Goal: Task Accomplishment & Management: Use online tool/utility

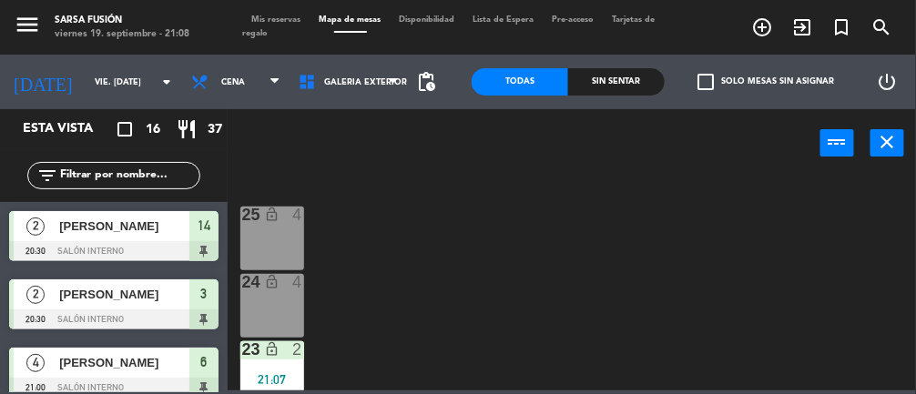
click at [610, 90] on div "Sin sentar" at bounding box center [616, 81] width 96 height 27
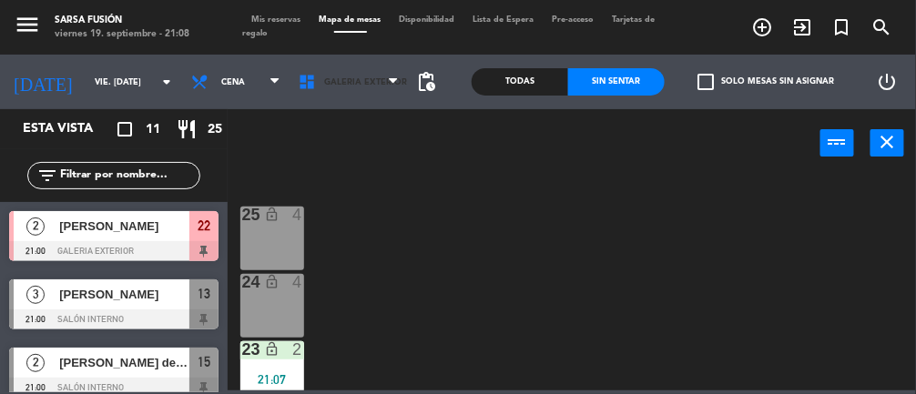
click at [381, 87] on span "Galeria Exterior" at bounding box center [348, 82] width 118 height 40
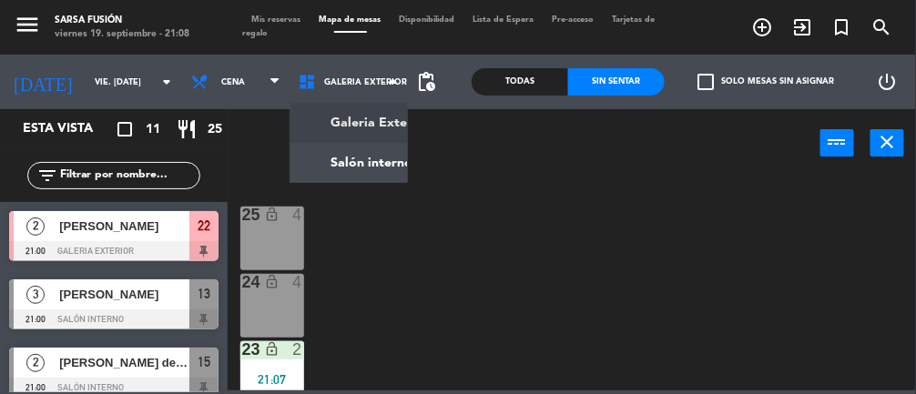
click at [386, 177] on ng-component "menu Sarsa Fusión viernes 19. septiembre - 21:08 Mis reservas Mapa de mesas Dis…" at bounding box center [458, 195] width 916 height 390
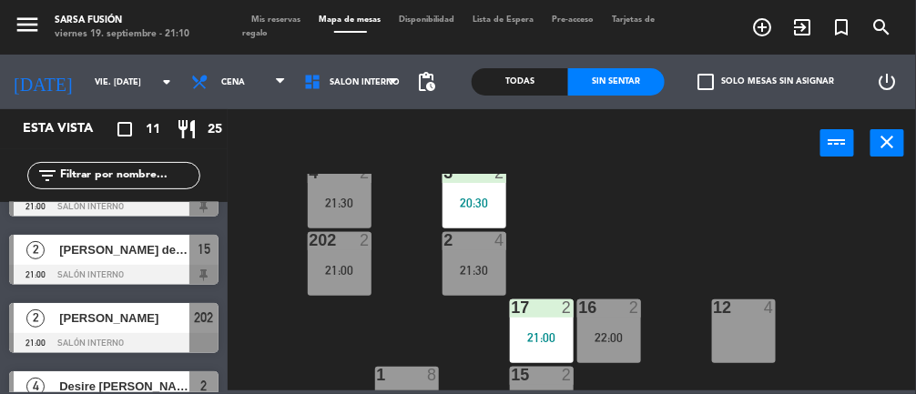
scroll to position [328, 0]
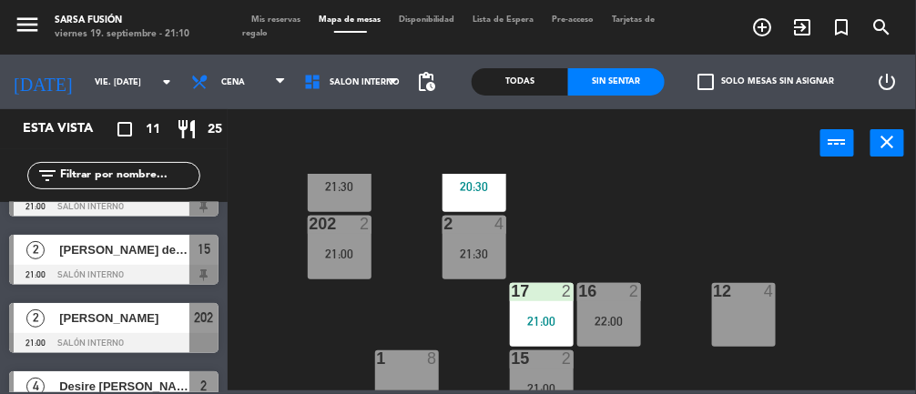
click at [553, 376] on div "15 2 21:00" at bounding box center [542, 382] width 64 height 64
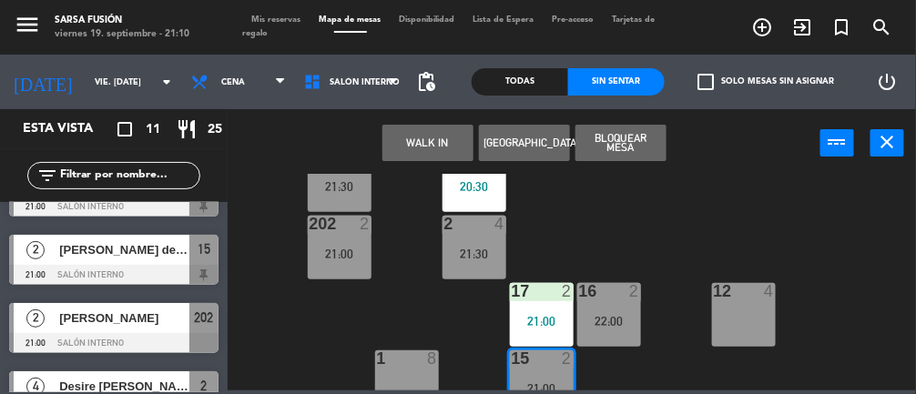
click at [327, 189] on div "21:30" at bounding box center [340, 186] width 64 height 13
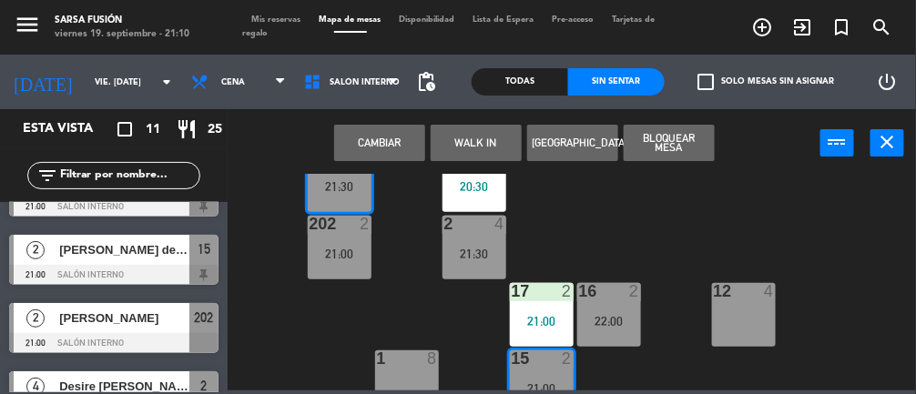
click at [366, 142] on button "Cambiar" at bounding box center [379, 143] width 91 height 36
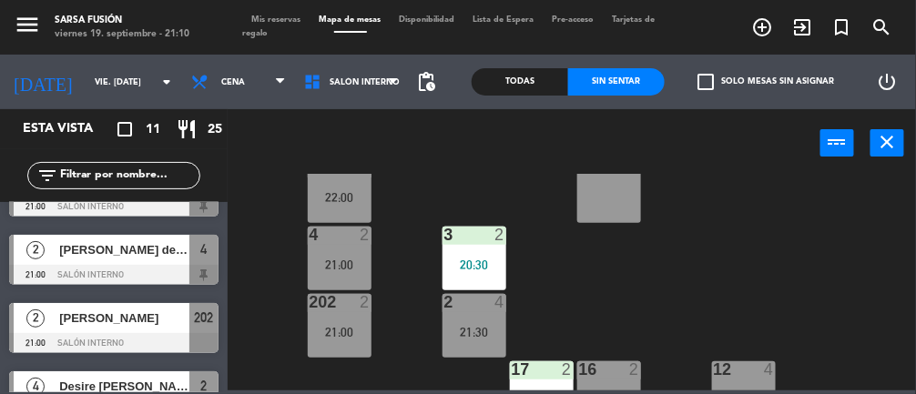
click at [309, 249] on div "4 2 21:00" at bounding box center [340, 259] width 64 height 64
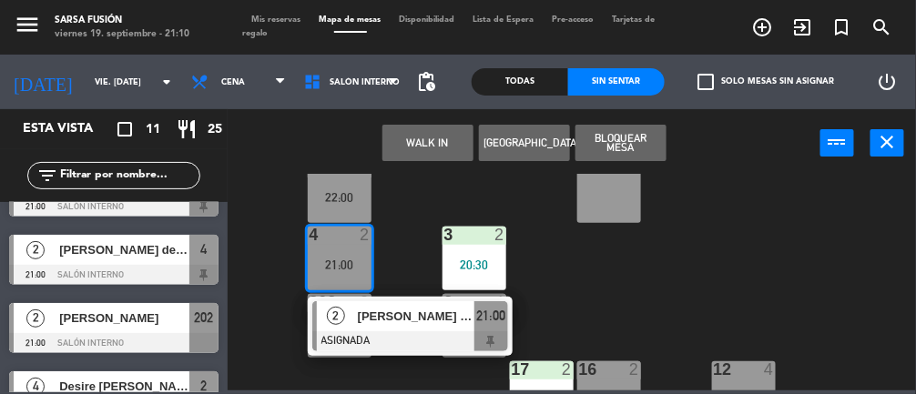
scroll to position [249, 0]
click at [398, 322] on span "[PERSON_NAME] del [PERSON_NAME]" at bounding box center [416, 316] width 117 height 19
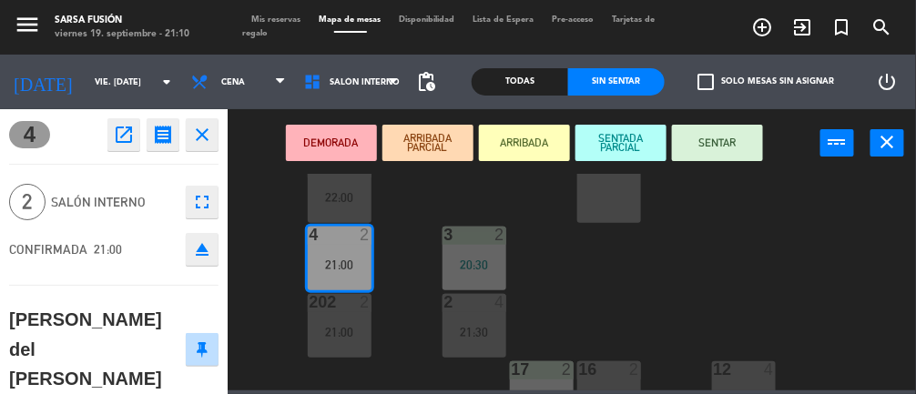
click at [736, 137] on button "SENTAR" at bounding box center [717, 143] width 91 height 36
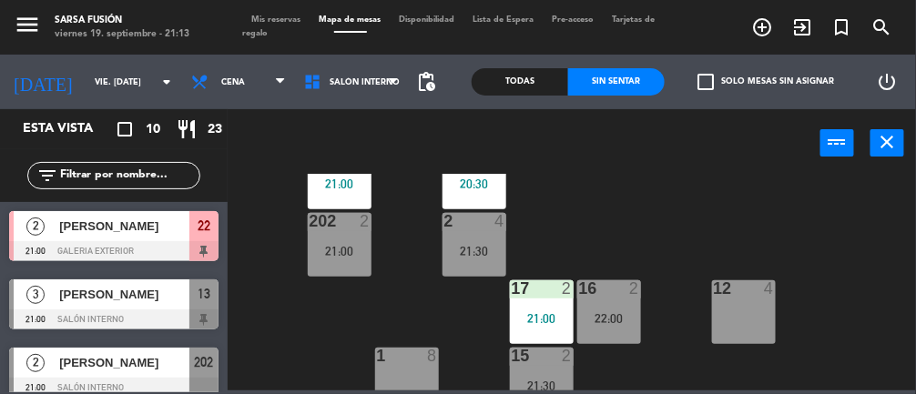
scroll to position [332, 0]
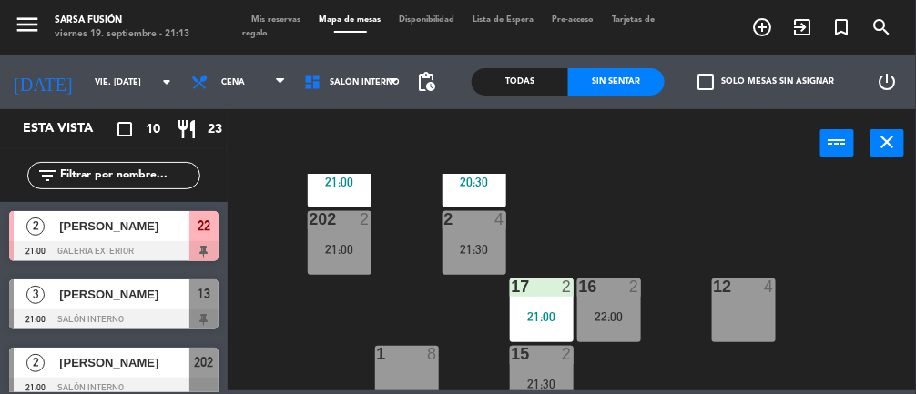
click at [837, 231] on div "6 4 21:00 7 lock 8 10 lock 2 22:00 55 lock_open 2 9 2 5 2 22:30 56 lock_open 2 …" at bounding box center [576, 282] width 679 height 217
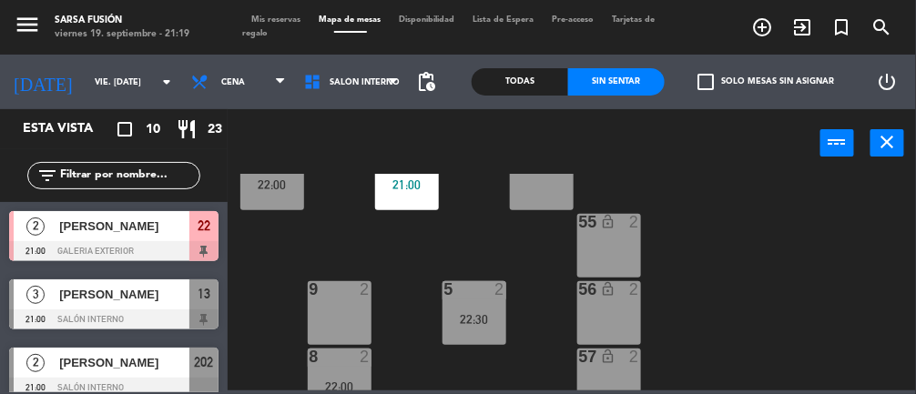
scroll to position [122, 0]
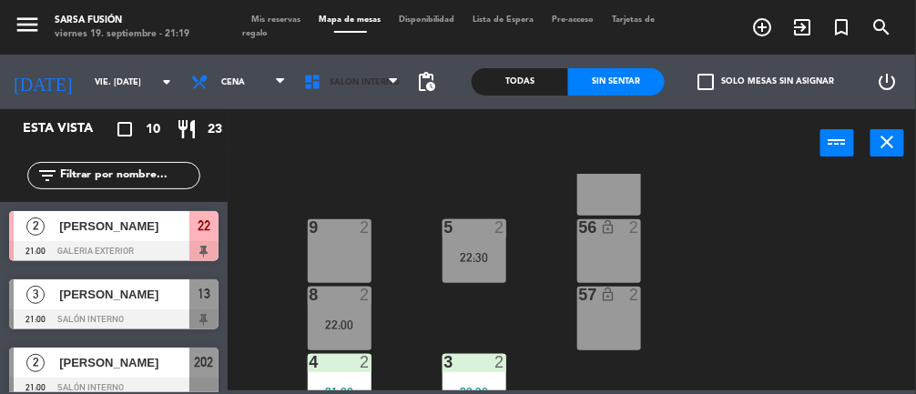
click at [387, 82] on span "Salón interno" at bounding box center [364, 82] width 70 height 10
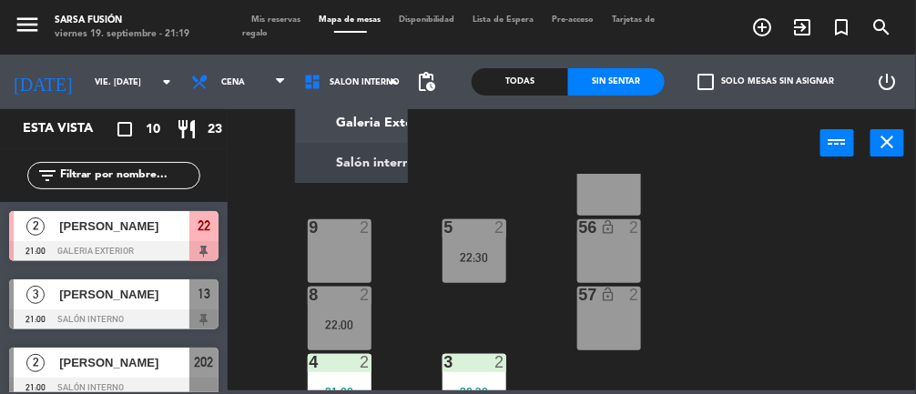
click at [400, 126] on ng-component "menu Sarsa Fusión viernes 19. septiembre - 21:19 Mis reservas Mapa de mesas Dis…" at bounding box center [458, 195] width 916 height 390
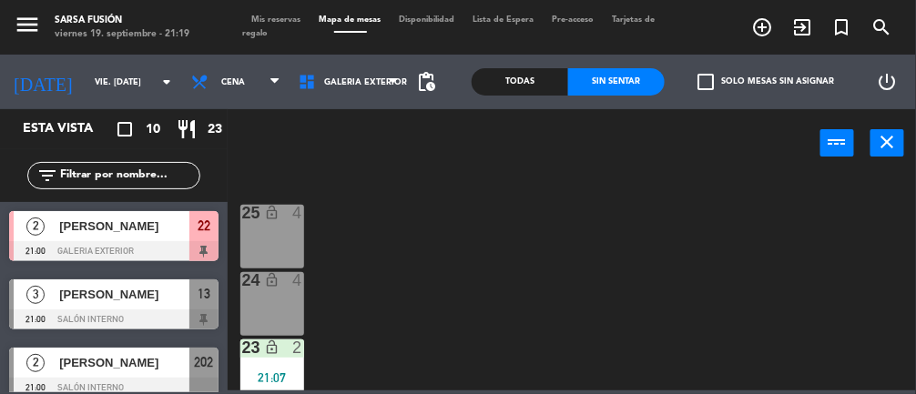
scroll to position [0, 0]
click at [354, 85] on span "Galeria Exterior" at bounding box center [365, 82] width 83 height 10
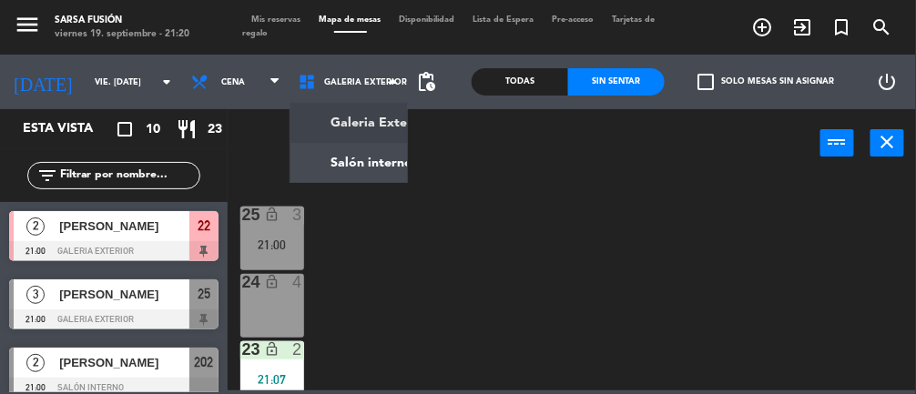
click at [376, 177] on ng-component "menu Sarsa Fusión viernes 19. septiembre - 21:20 Mis reservas Mapa de mesas Dis…" at bounding box center [458, 195] width 916 height 390
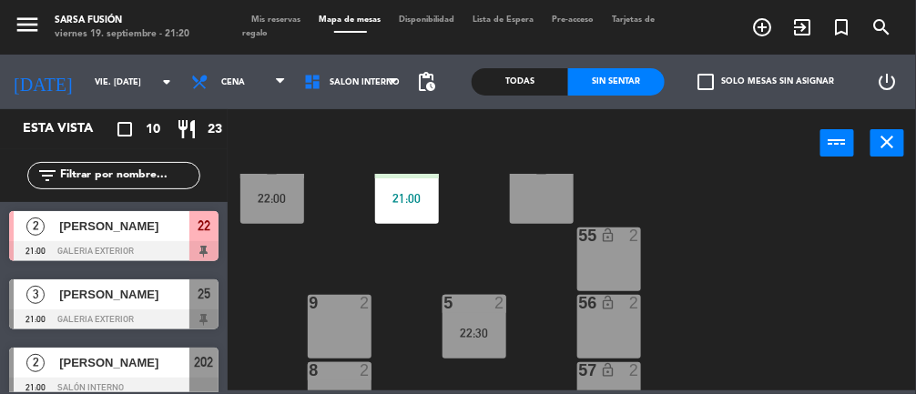
scroll to position [36, 0]
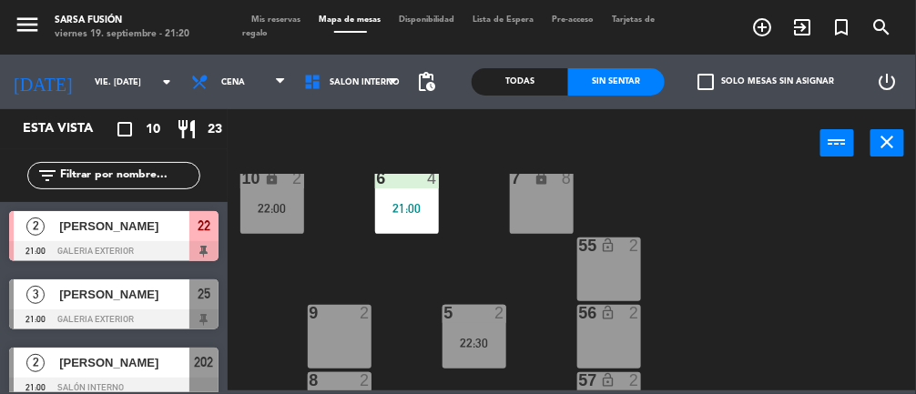
click at [357, 101] on span "Salón interno" at bounding box center [351, 82] width 113 height 40
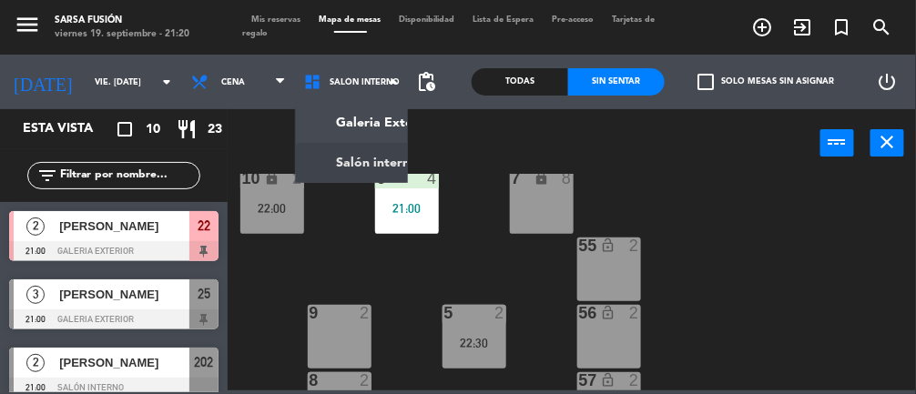
click at [378, 137] on ng-component "menu Sarsa Fusión viernes 19. septiembre - 21:20 Mis reservas Mapa de mesas Dis…" at bounding box center [458, 195] width 916 height 390
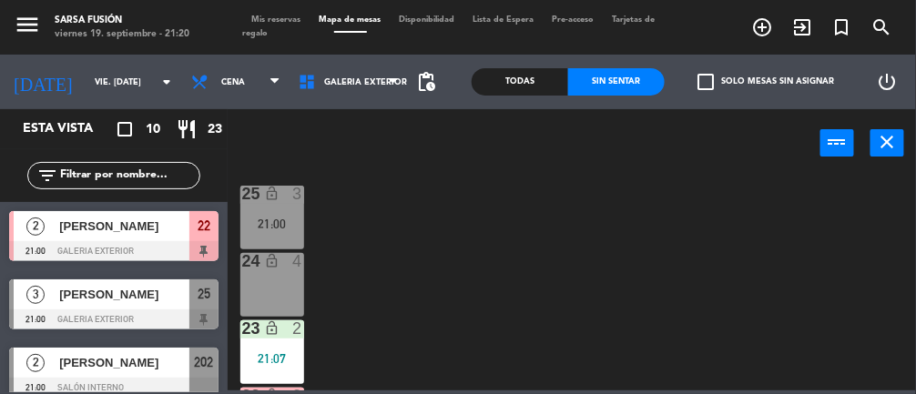
scroll to position [0, 0]
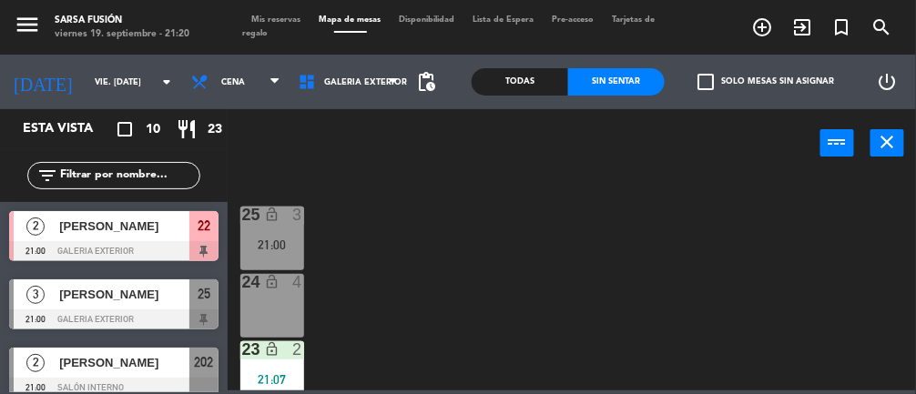
click at [370, 101] on span "Galeria Exterior" at bounding box center [348, 82] width 118 height 40
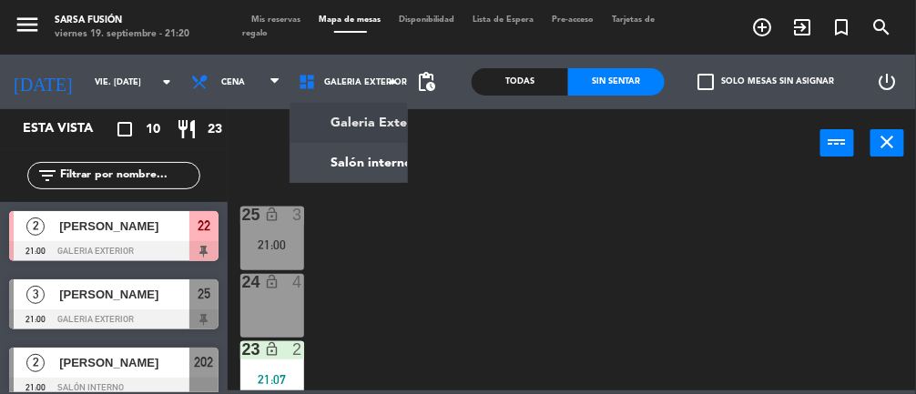
click at [371, 178] on ng-component "menu Sarsa Fusión viernes 19. septiembre - 21:20 Mis reservas Mapa de mesas Dis…" at bounding box center [458, 195] width 916 height 390
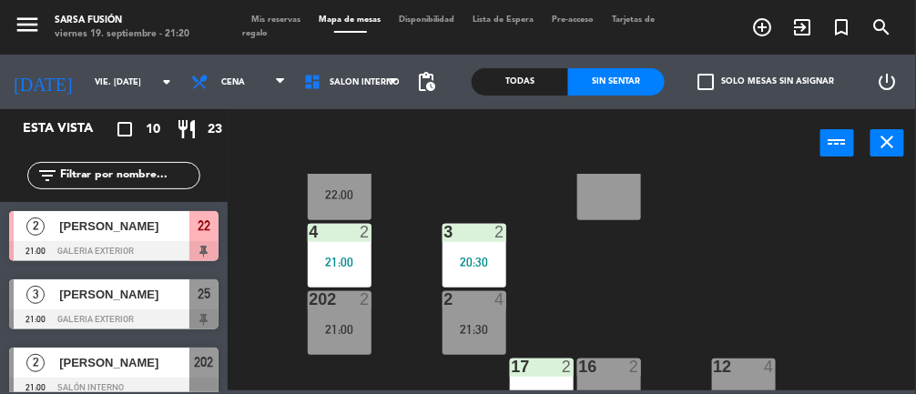
scroll to position [151, 0]
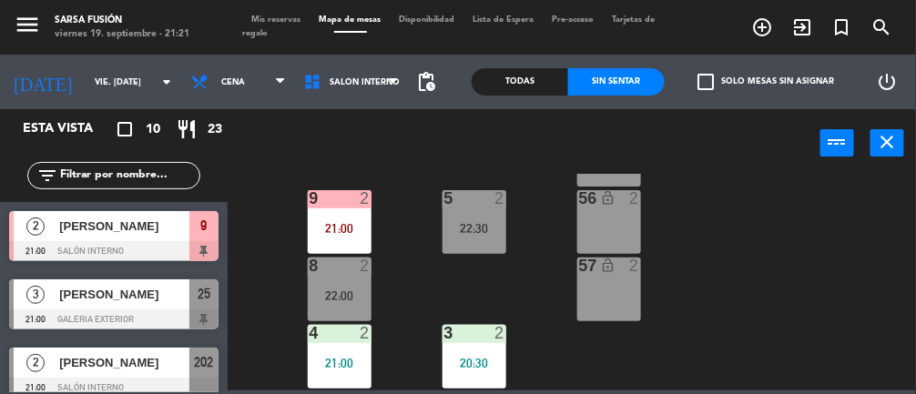
click at [327, 225] on div "21:00" at bounding box center [340, 228] width 64 height 13
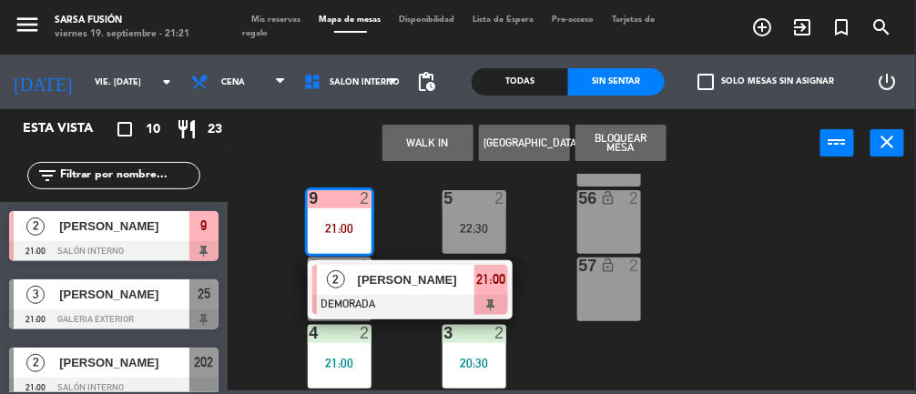
click at [453, 289] on div "[PERSON_NAME]" at bounding box center [415, 280] width 118 height 30
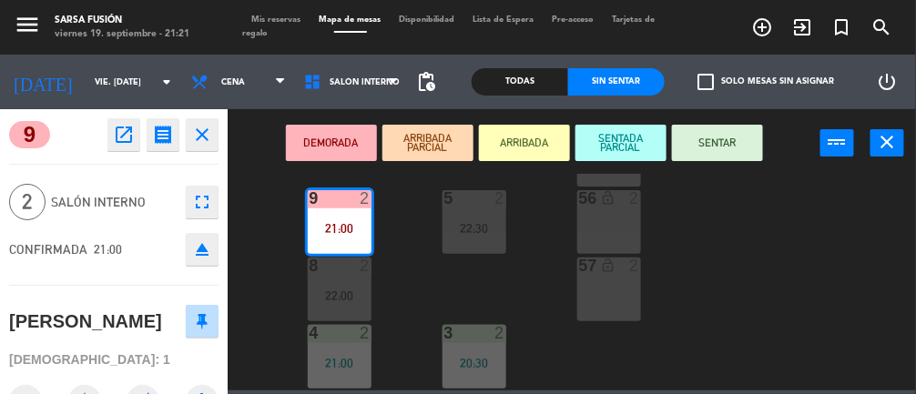
click at [709, 152] on button "SENTAR" at bounding box center [717, 143] width 91 height 36
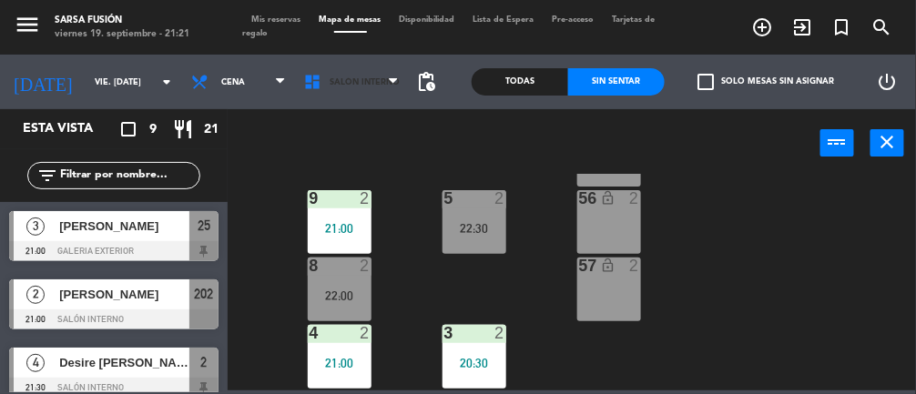
click at [381, 99] on span "Salón interno" at bounding box center [351, 82] width 113 height 40
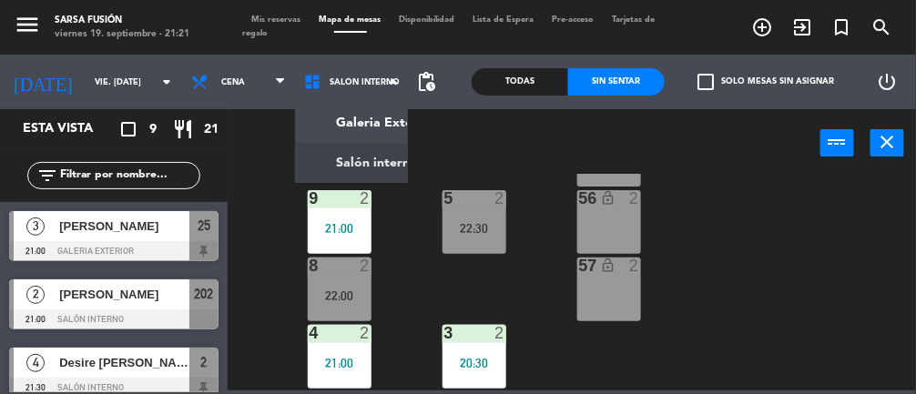
click at [393, 163] on ng-component "menu Sarsa Fusión viernes 19. septiembre - 21:21 Mis reservas Mapa de mesas Dis…" at bounding box center [458, 195] width 916 height 390
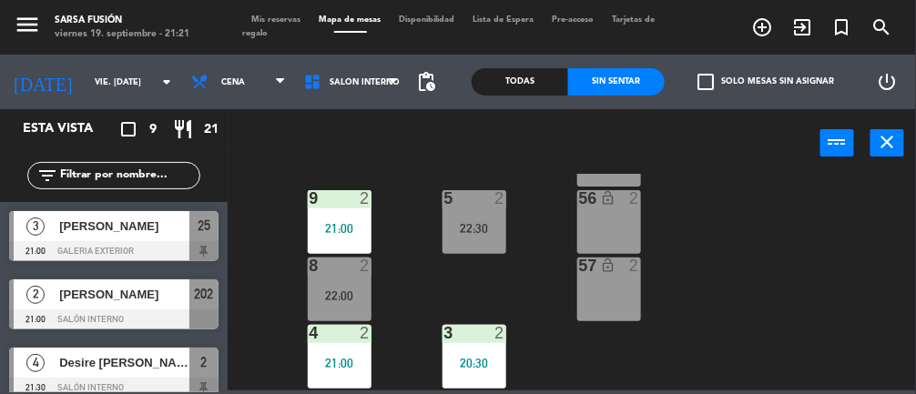
click at [182, 236] on div "[PERSON_NAME]" at bounding box center [123, 226] width 132 height 30
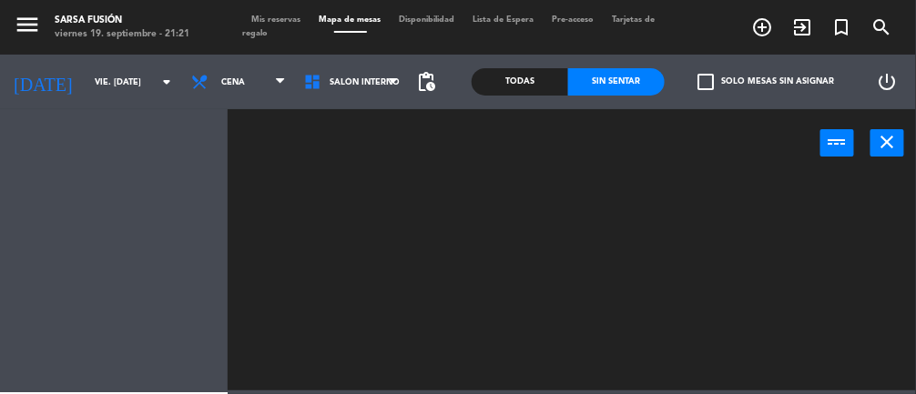
scroll to position [0, 0]
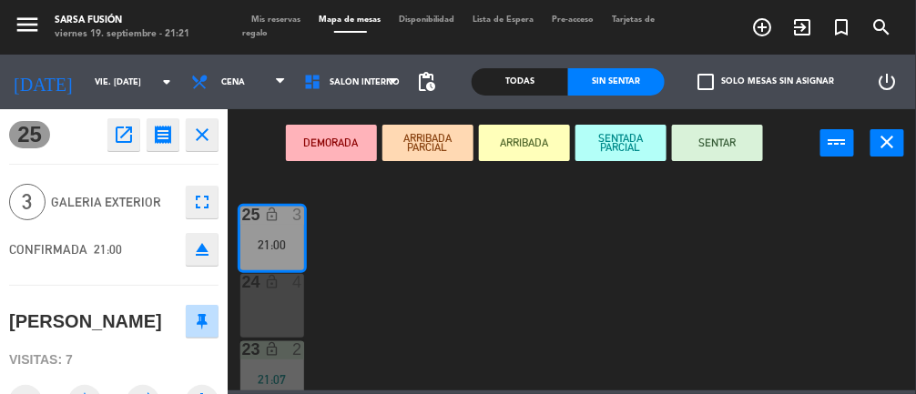
click at [201, 200] on icon "fullscreen" at bounding box center [202, 202] width 22 height 22
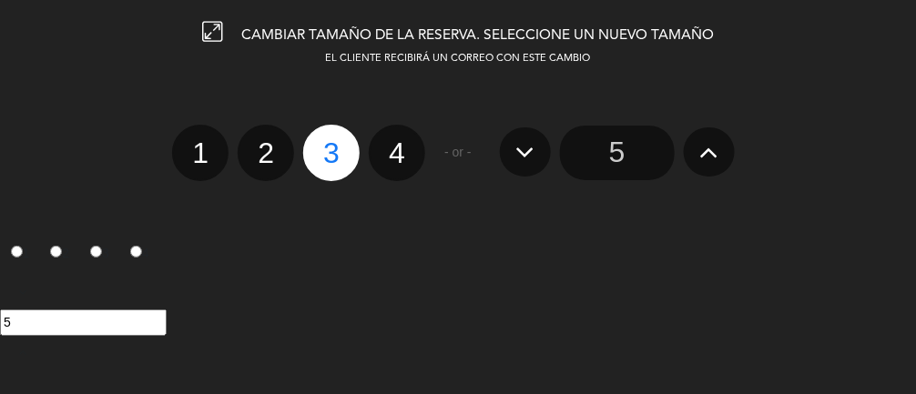
click at [417, 156] on label "4" at bounding box center [397, 153] width 56 height 56
click at [400, 143] on input "4" at bounding box center [395, 137] width 12 height 12
radio input "true"
radio input "false"
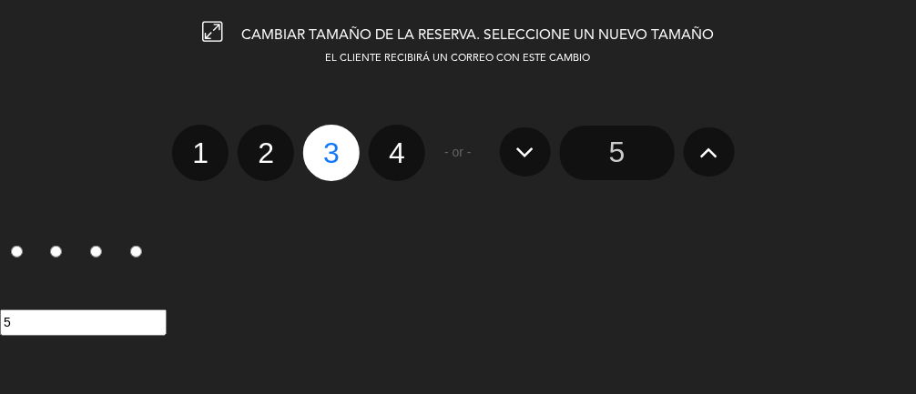
radio input "false"
radio input "true"
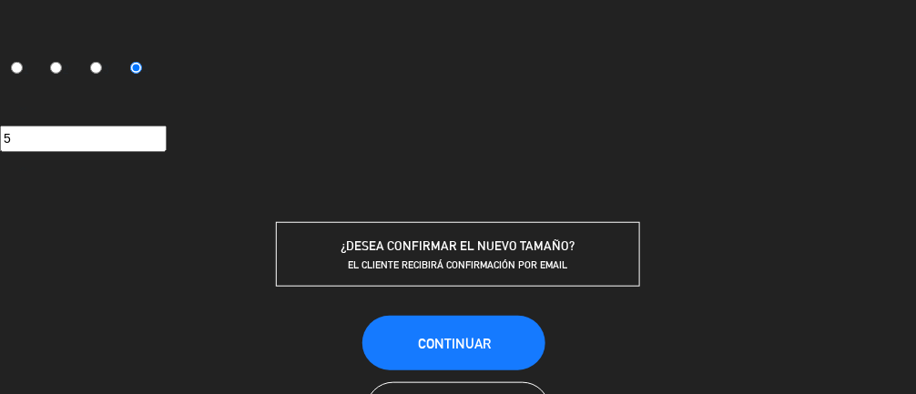
scroll to position [184, 0]
click at [516, 340] on button "Continuar" at bounding box center [453, 343] width 183 height 55
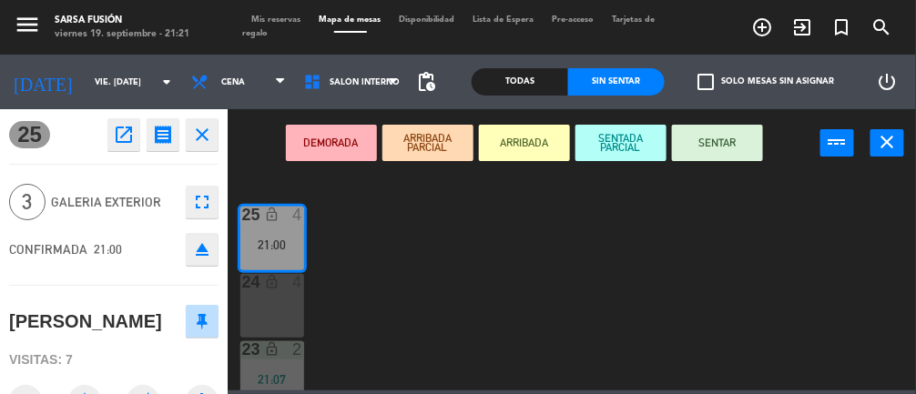
click at [282, 238] on div "21:00" at bounding box center [272, 244] width 64 height 13
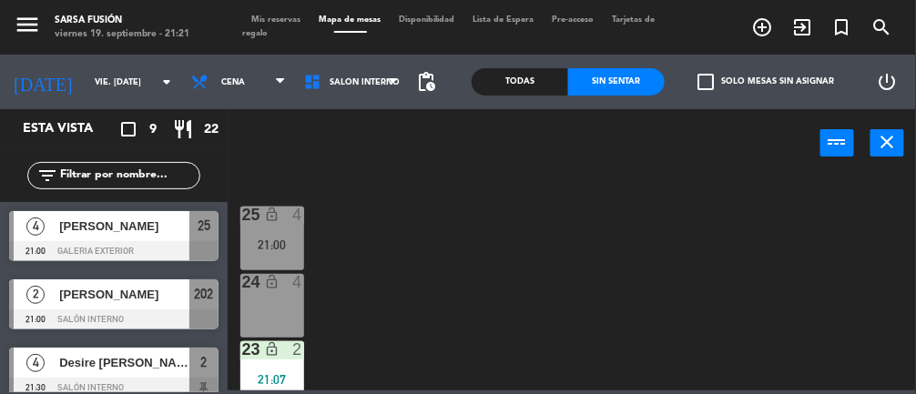
click at [285, 244] on div "21:00" at bounding box center [272, 244] width 64 height 13
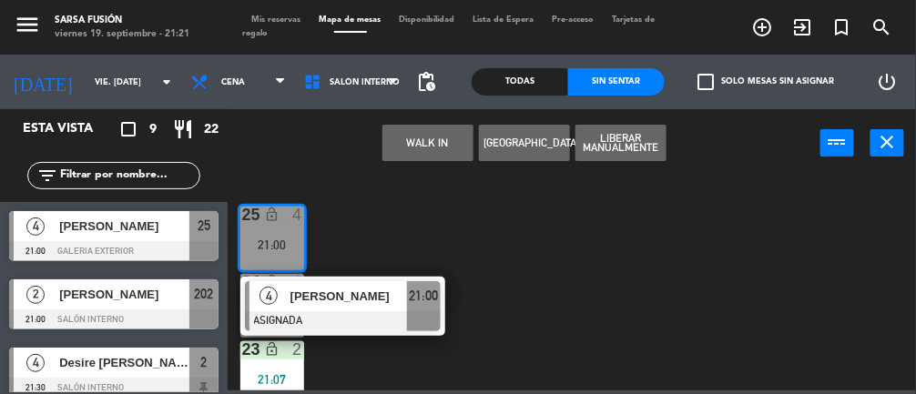
click at [374, 305] on span "[PERSON_NAME]" at bounding box center [348, 296] width 117 height 19
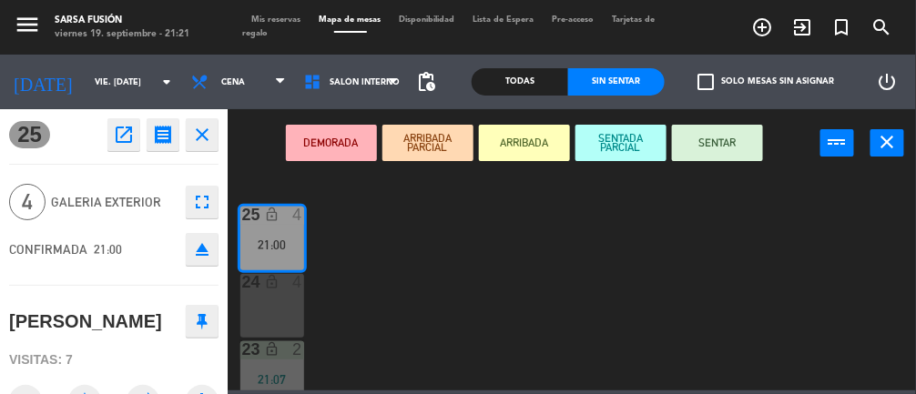
click at [739, 146] on button "SENTAR" at bounding box center [717, 143] width 91 height 36
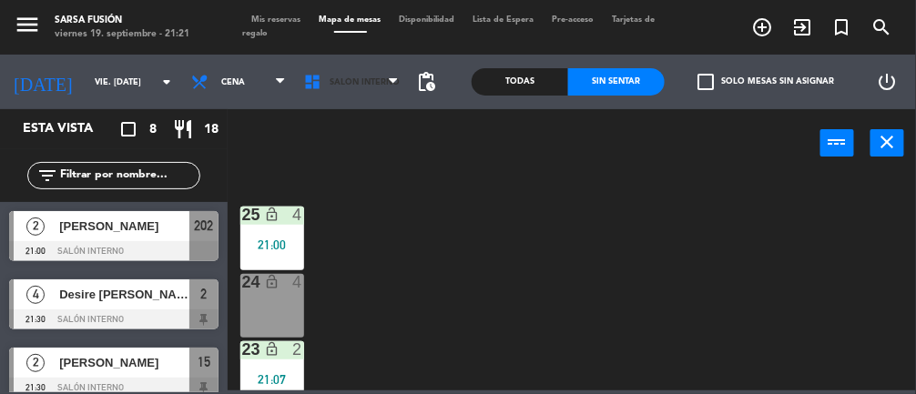
click at [373, 97] on span "Salón interno" at bounding box center [351, 82] width 113 height 40
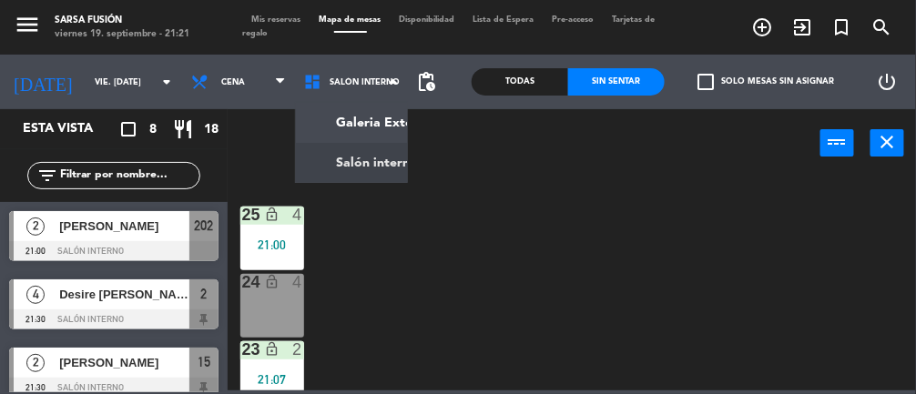
click at [398, 164] on ng-component "menu Sarsa Fusión viernes 19. septiembre - 21:21 Mis reservas Mapa de mesas Dis…" at bounding box center [458, 195] width 916 height 390
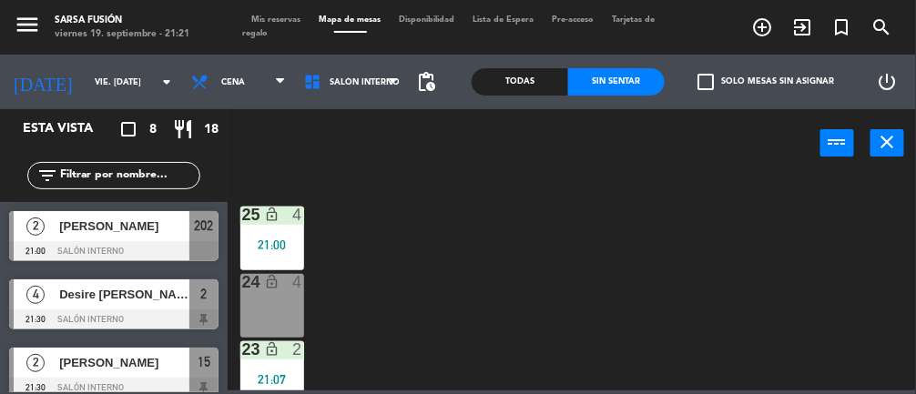
click at [389, 94] on span "Salón interno" at bounding box center [351, 82] width 113 height 40
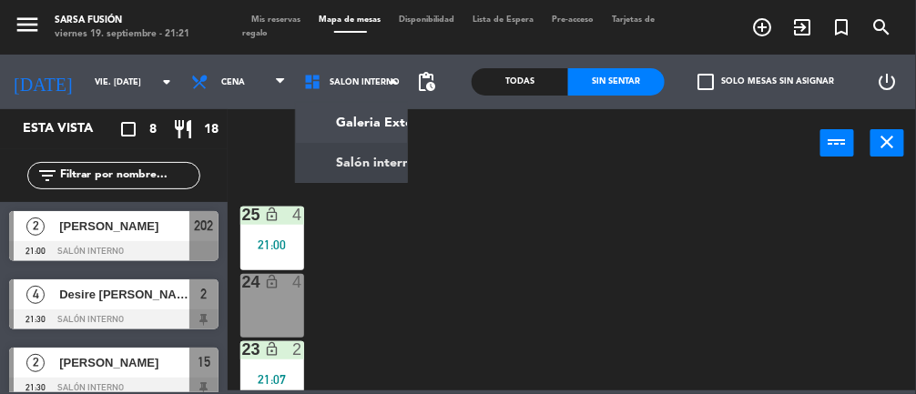
click at [381, 129] on ng-component "menu Sarsa Fusión viernes 19. septiembre - 21:21 Mis reservas Mapa de mesas Dis…" at bounding box center [458, 195] width 916 height 390
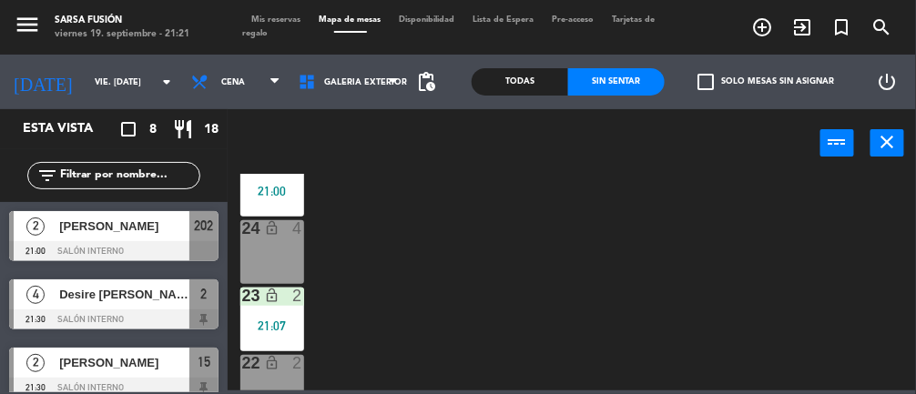
scroll to position [0, 0]
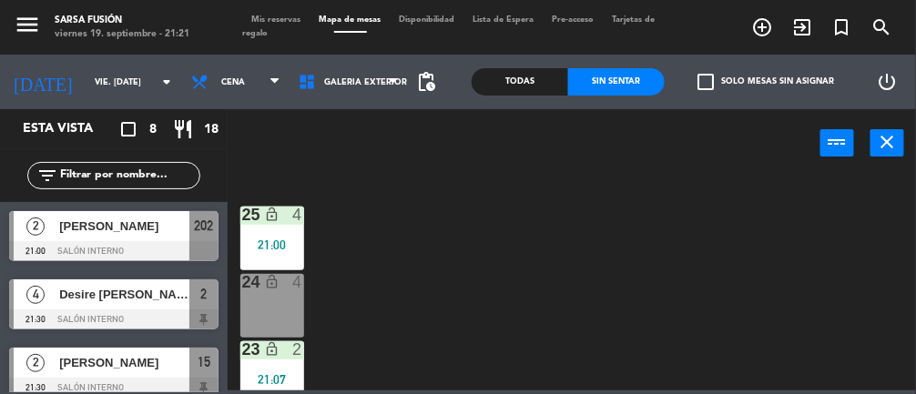
click at [386, 82] on span "Galeria Exterior" at bounding box center [365, 82] width 83 height 10
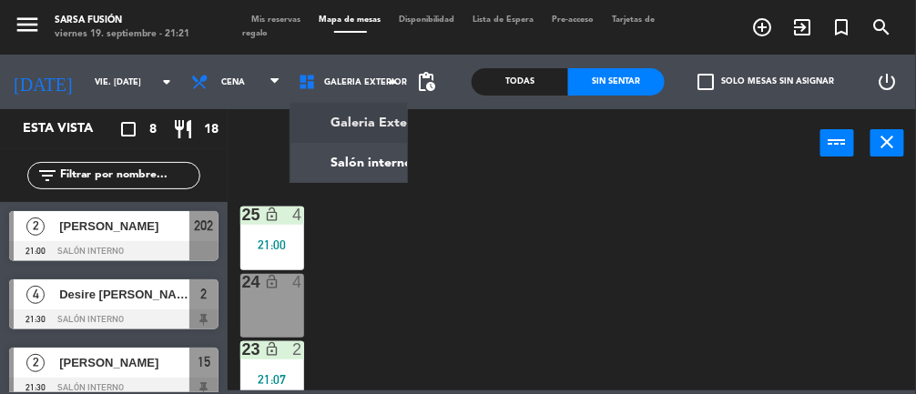
click at [365, 177] on ng-component "menu Sarsa Fusión viernes 19. septiembre - 21:21 Mis reservas Mapa de mesas Dis…" at bounding box center [458, 195] width 916 height 390
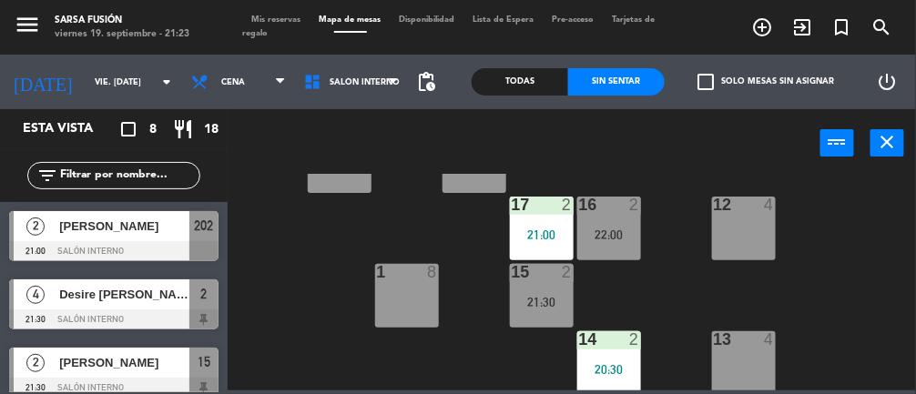
scroll to position [411, 0]
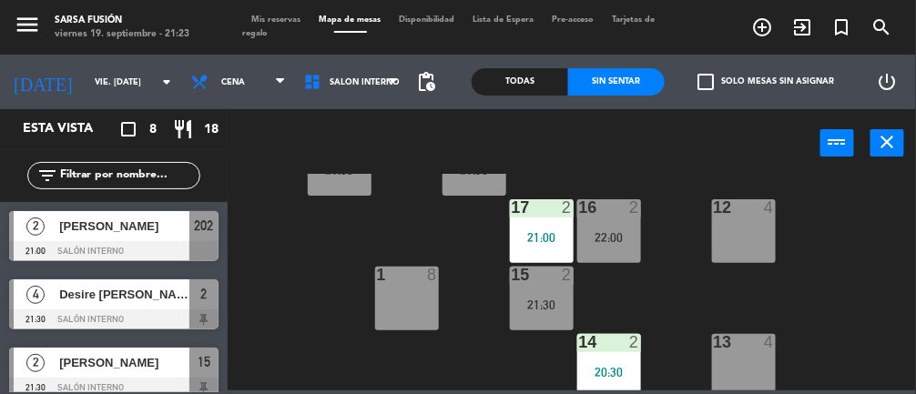
click at [742, 234] on div "12 4" at bounding box center [744, 231] width 64 height 64
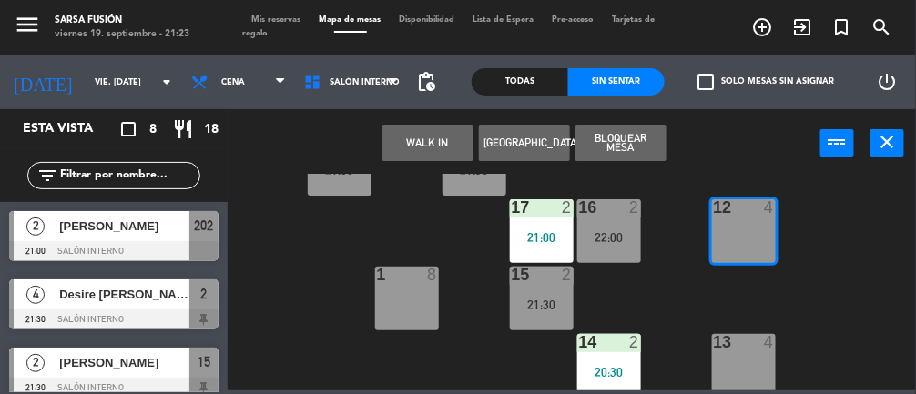
click at [542, 149] on button "[GEOGRAPHIC_DATA]" at bounding box center [524, 143] width 91 height 36
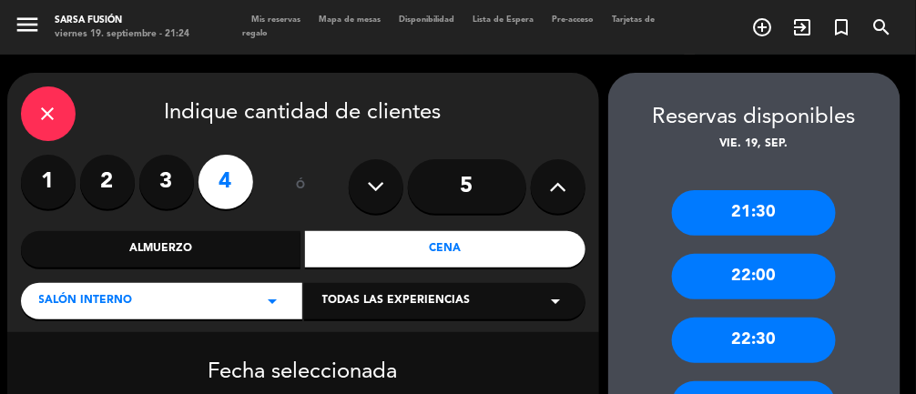
click at [117, 173] on label "2" at bounding box center [107, 182] width 55 height 55
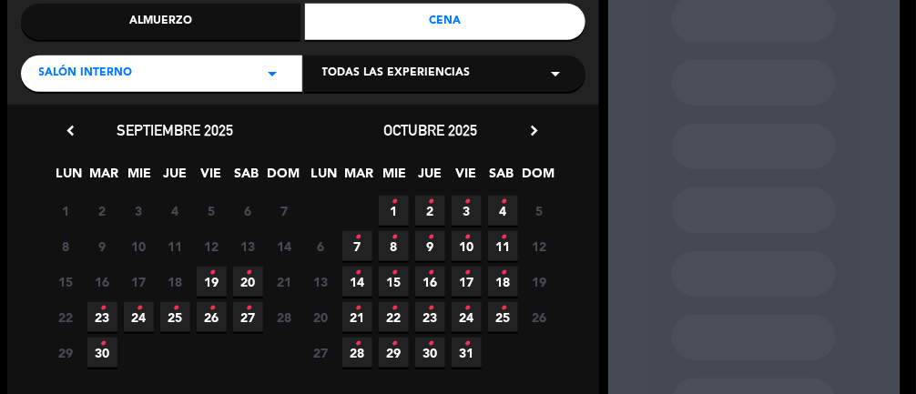
click at [208, 282] on icon "•" at bounding box center [211, 272] width 6 height 29
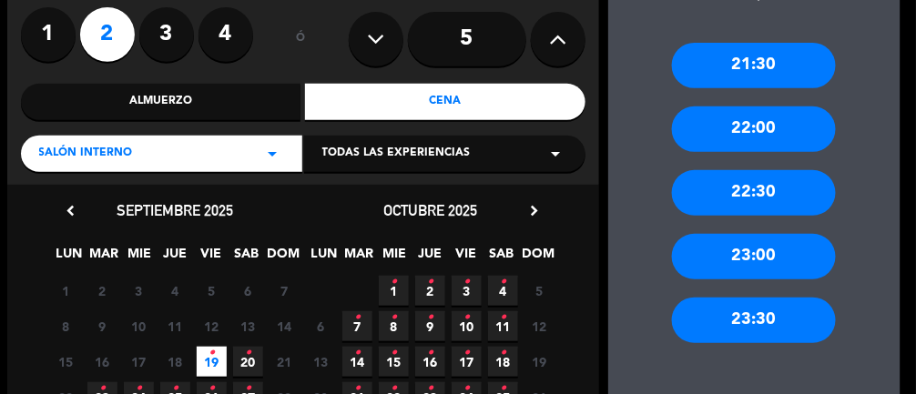
scroll to position [149, 0]
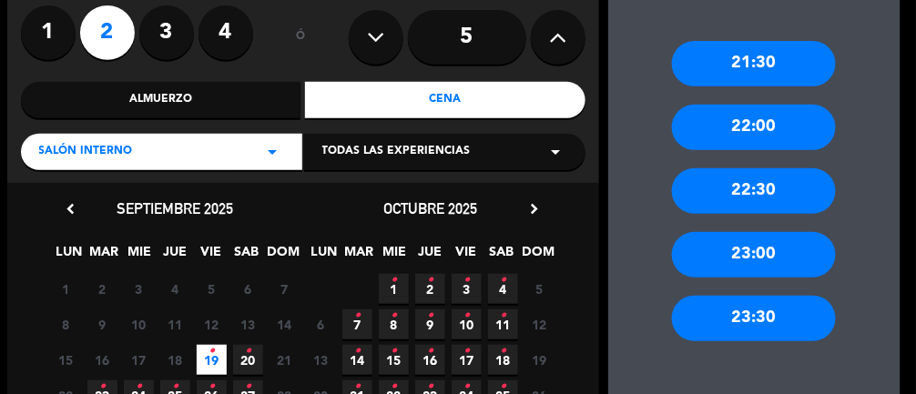
click at [815, 133] on div "22:00" at bounding box center [754, 128] width 164 height 46
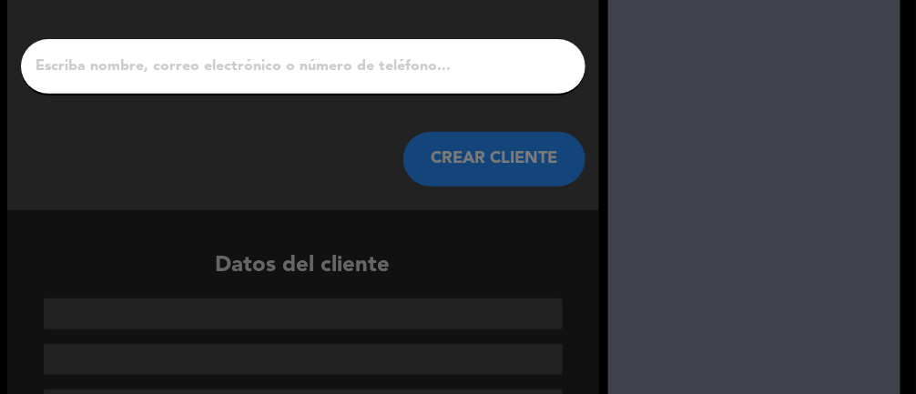
scroll to position [106, 0]
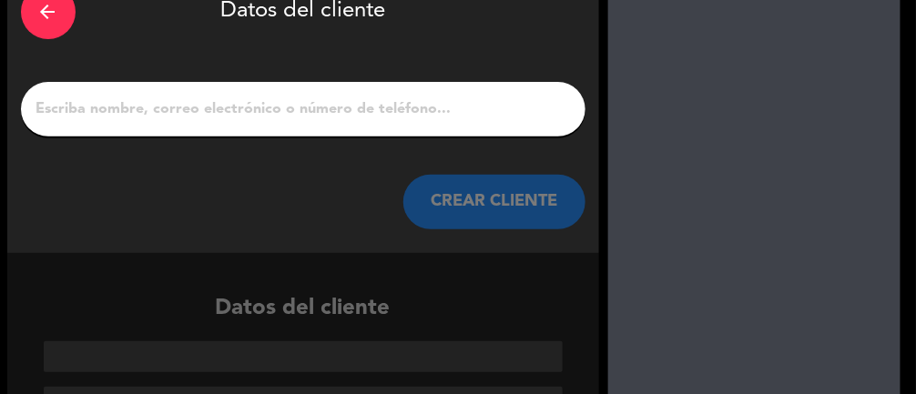
click at [513, 119] on input "1" at bounding box center [303, 108] width 537 height 25
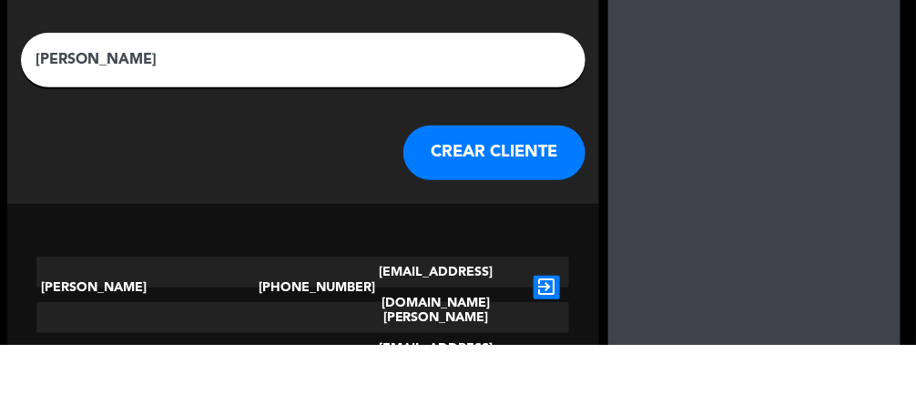
type input "[PERSON_NAME]"
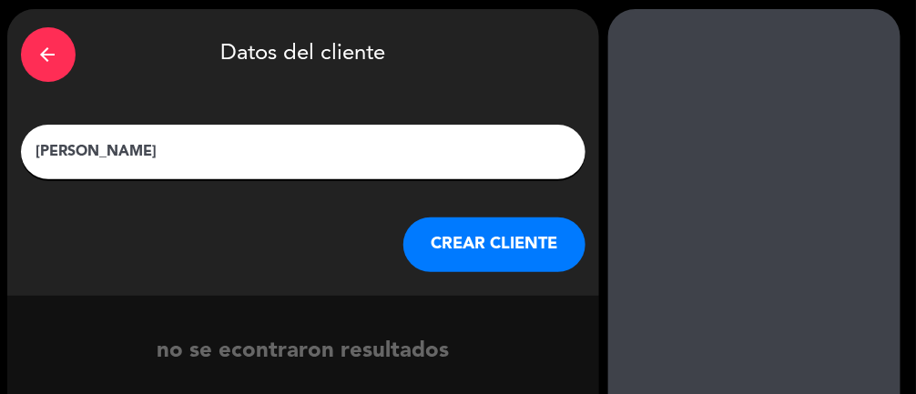
scroll to position [65, 0]
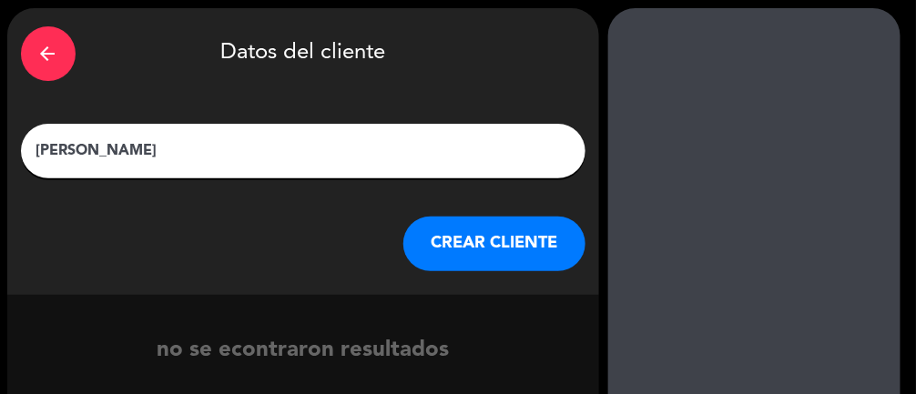
click at [530, 248] on button "CREAR CLIENTE" at bounding box center [494, 244] width 182 height 55
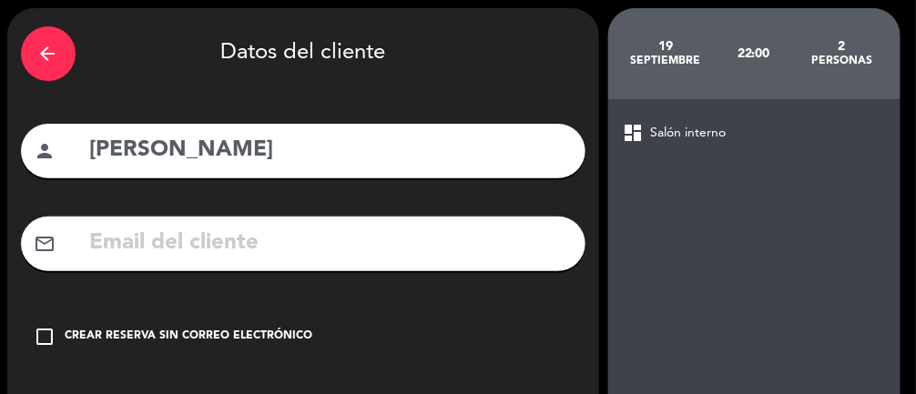
scroll to position [152, 0]
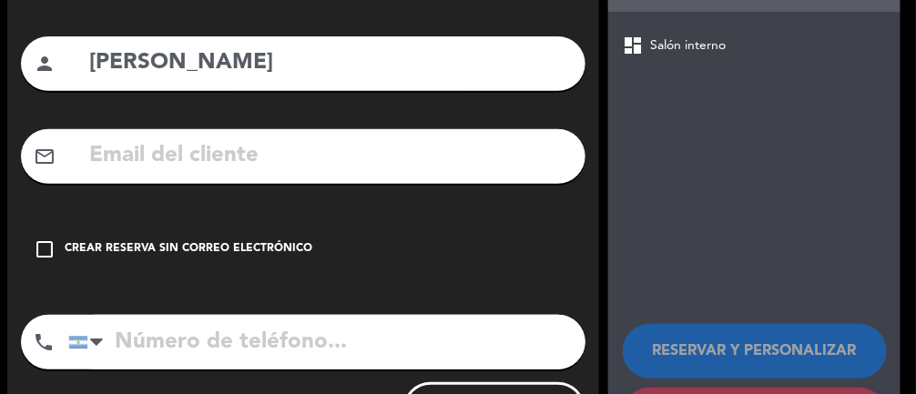
click at [335, 348] on input "tel" at bounding box center [326, 342] width 517 height 55
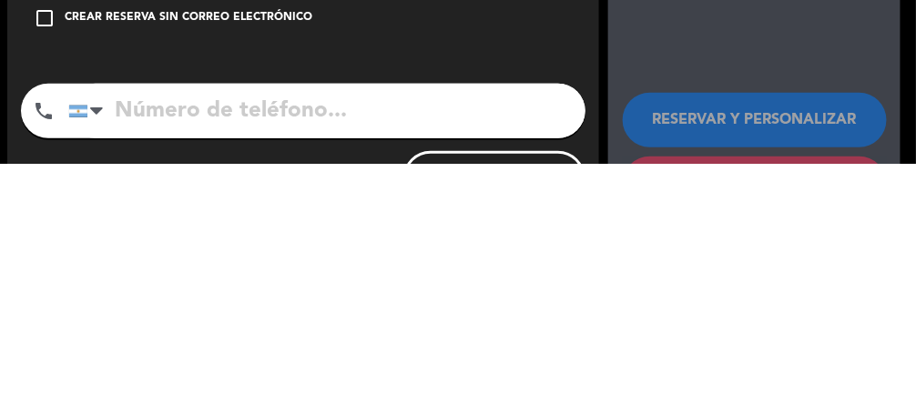
scroll to position [28, 0]
type input "3516574443"
click at [677, 286] on div "RESERVAR Y PERSONALIZAR RESERVAR Y TERMINAR" at bounding box center [754, 375] width 263 height 178
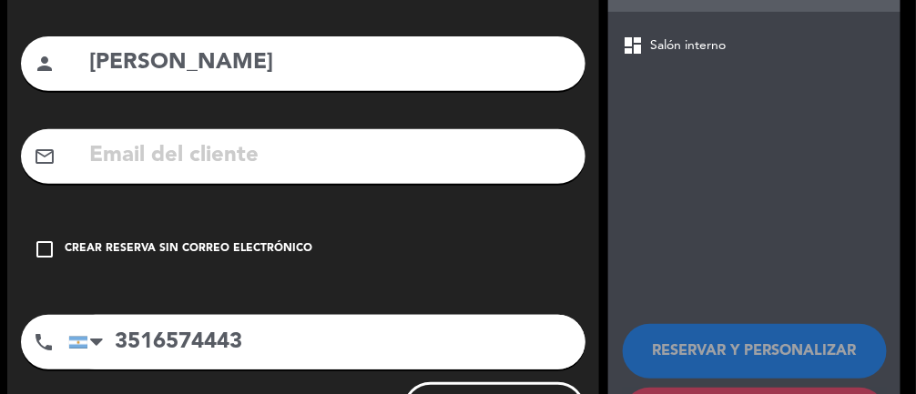
click at [259, 240] on div "Crear reserva sin correo electrónico" at bounding box center [190, 249] width 248 height 18
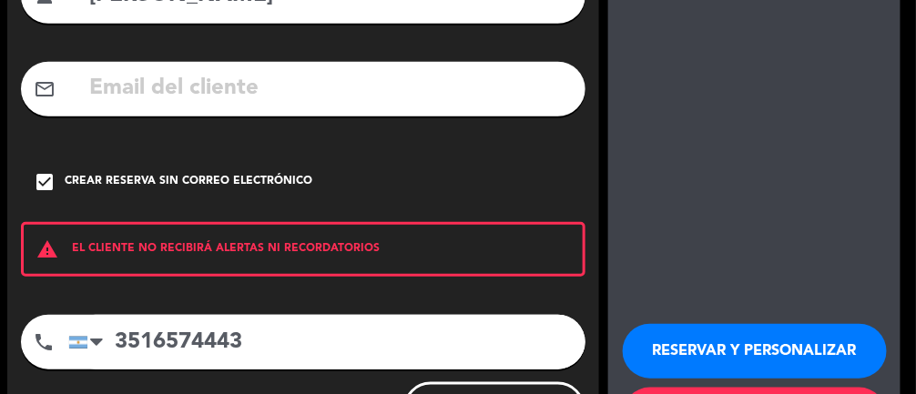
scroll to position [0, 0]
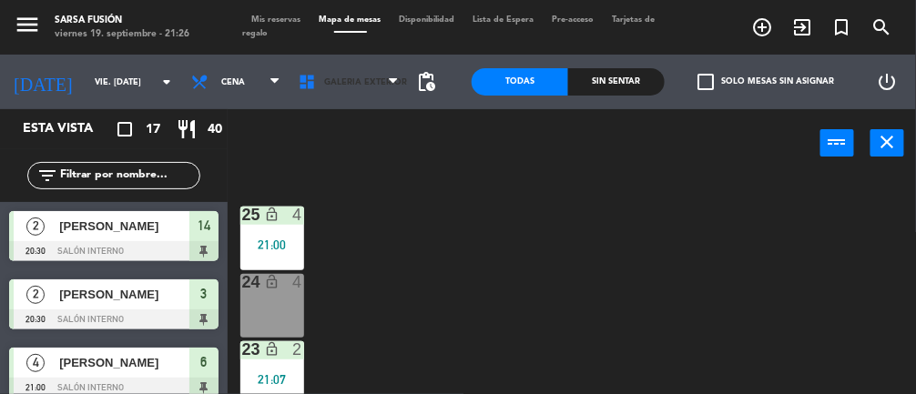
click at [388, 89] on span "Galeria Exterior" at bounding box center [348, 82] width 118 height 40
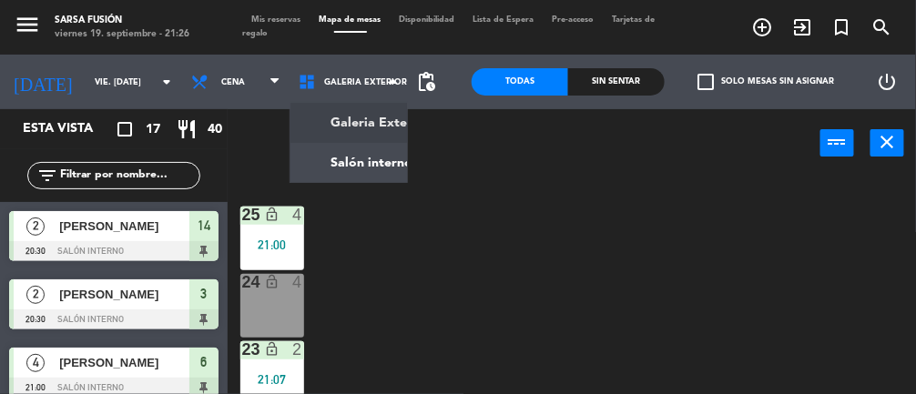
click at [402, 174] on ng-component "menu Sarsa Fusión viernes 19. septiembre - 21:26 Mis reservas Mapa de mesas Dis…" at bounding box center [458, 239] width 916 height 478
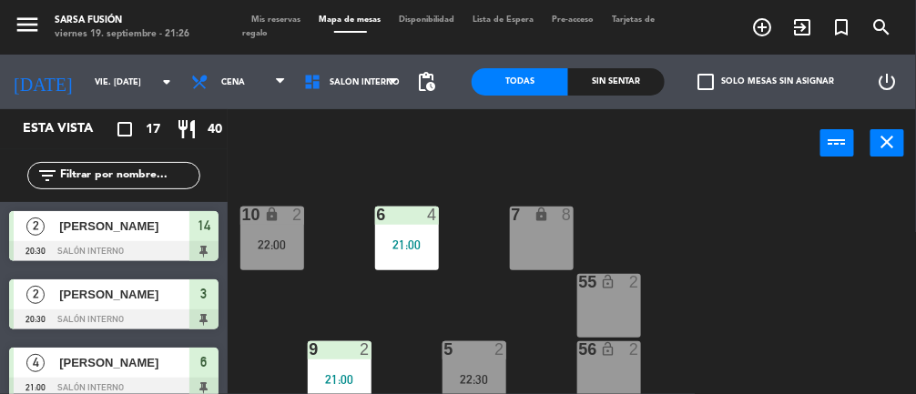
click at [634, 86] on div "Sin sentar" at bounding box center [616, 81] width 96 height 27
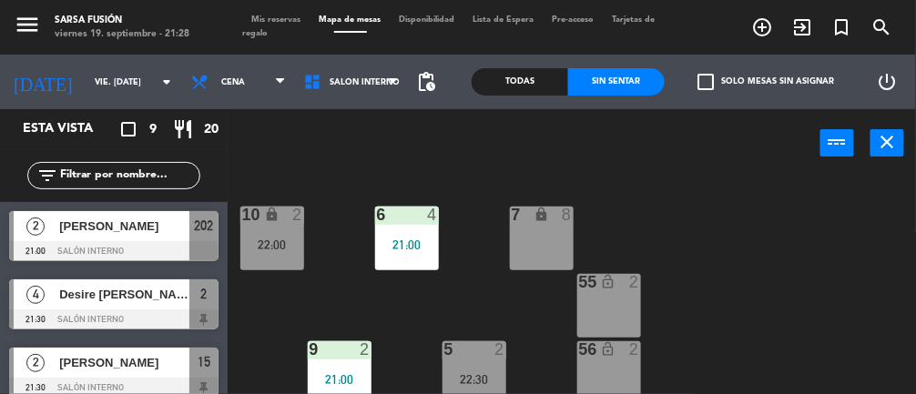
click at [74, 238] on div "[PERSON_NAME]" at bounding box center [123, 226] width 132 height 30
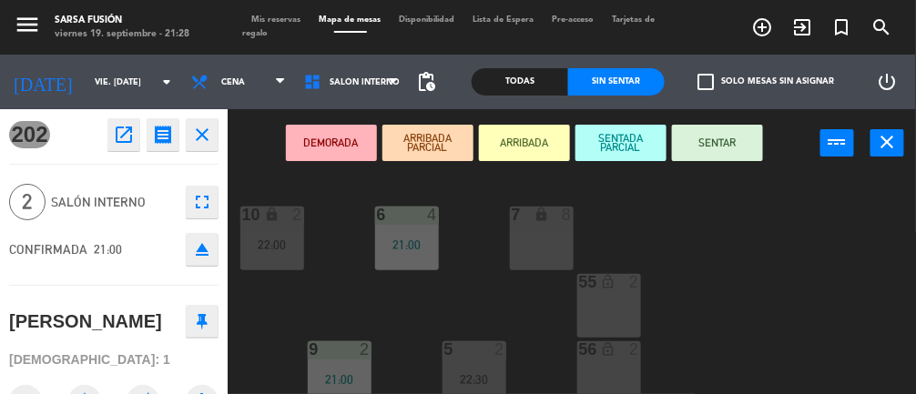
scroll to position [254, 0]
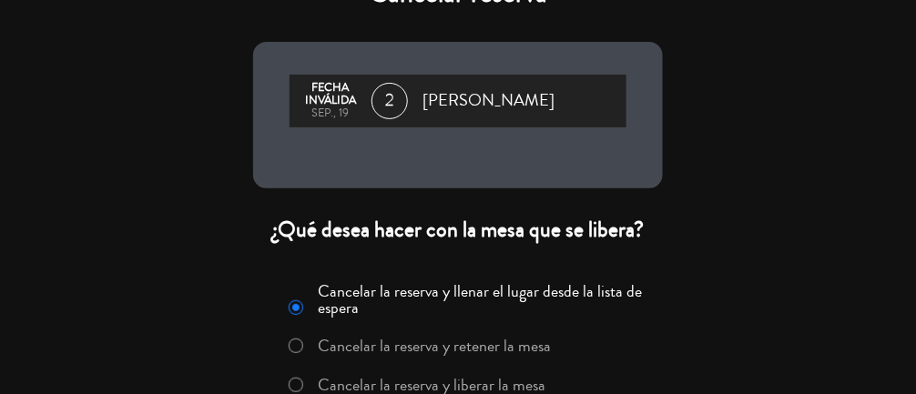
scroll to position [41, 0]
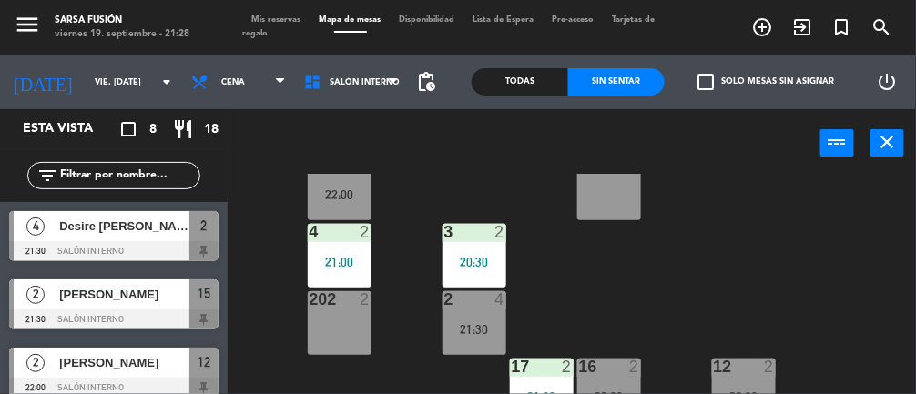
scroll to position [251, 0]
click at [768, 381] on div "12 2 22:00" at bounding box center [744, 392] width 64 height 64
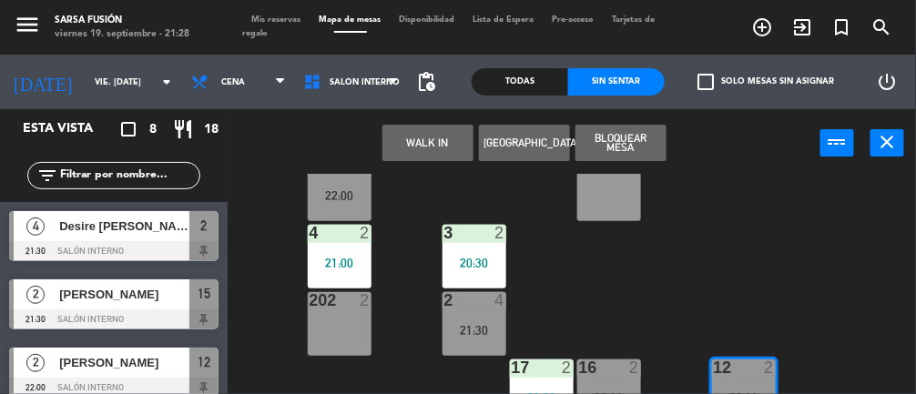
click at [338, 319] on div "202 2" at bounding box center [340, 324] width 64 height 64
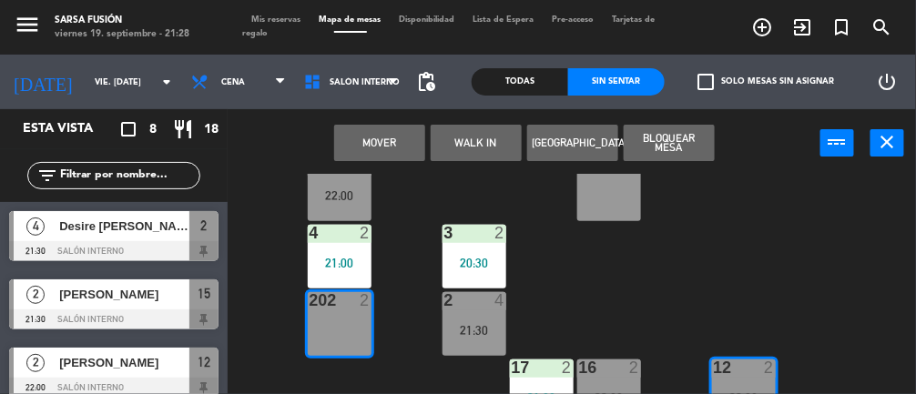
click at [397, 157] on button "Mover" at bounding box center [379, 143] width 91 height 36
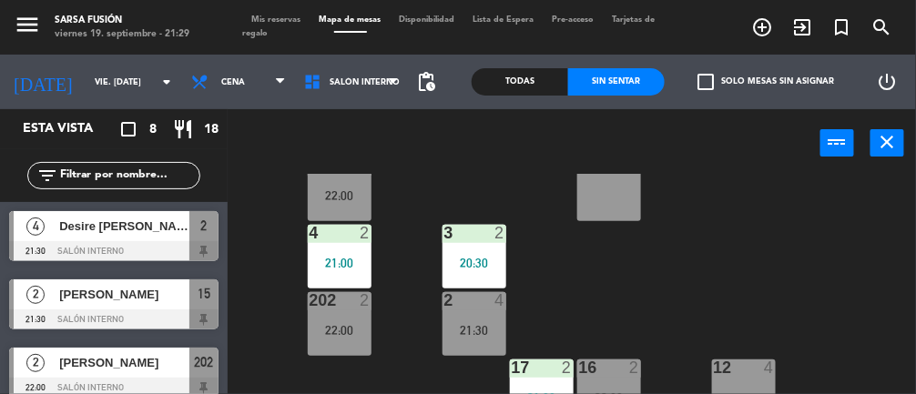
click at [127, 241] on div at bounding box center [113, 251] width 209 height 20
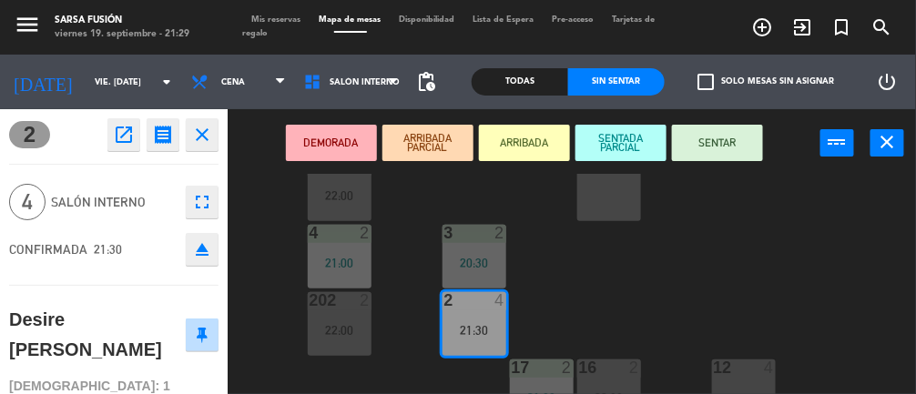
click at [329, 134] on button "DEMORADA" at bounding box center [331, 143] width 91 height 36
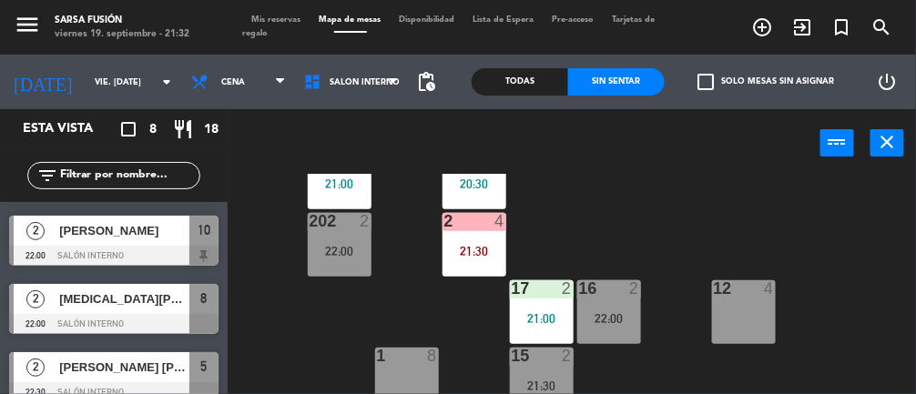
scroll to position [269, 0]
click at [509, 86] on div "Todas" at bounding box center [519, 81] width 96 height 27
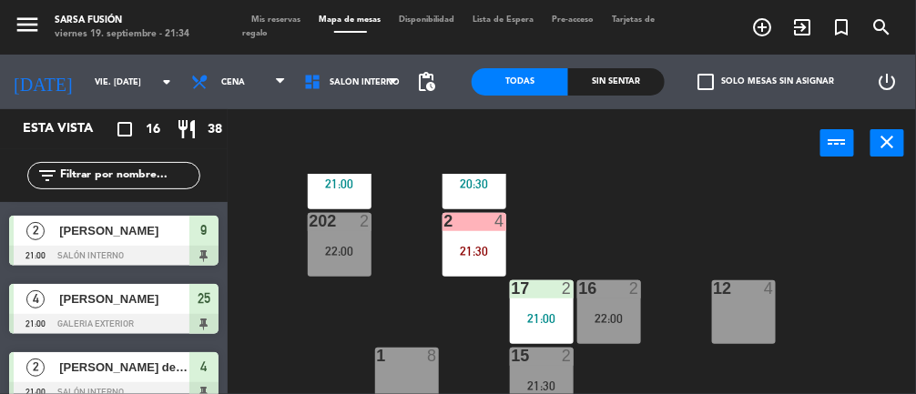
scroll to position [814, 0]
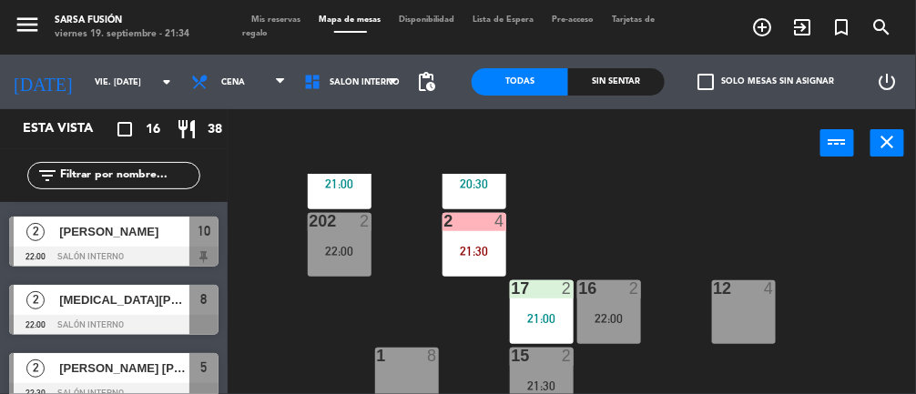
click at [535, 92] on div "Todas" at bounding box center [519, 81] width 96 height 27
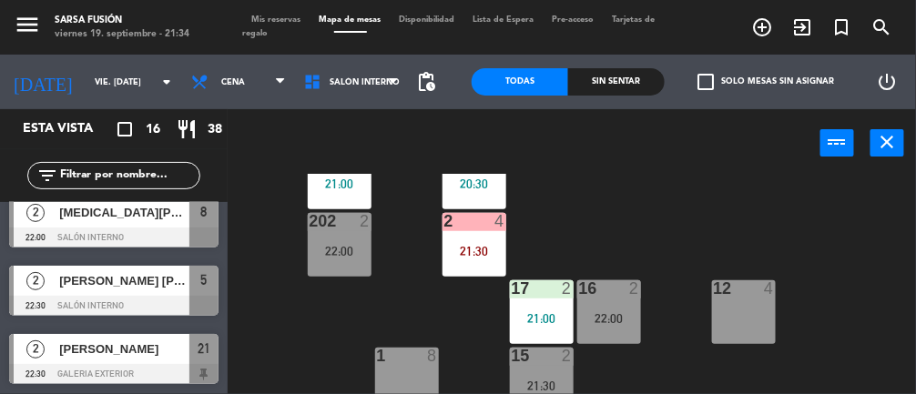
scroll to position [0, 0]
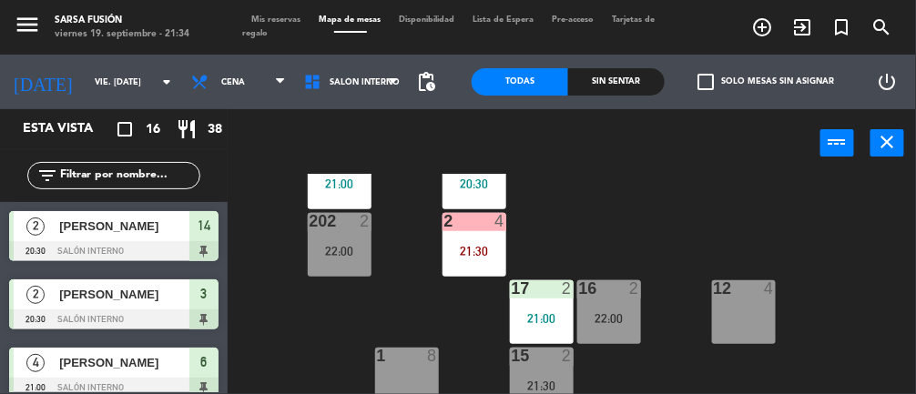
click at [205, 247] on div at bounding box center [113, 251] width 209 height 20
